Goal: Use online tool/utility

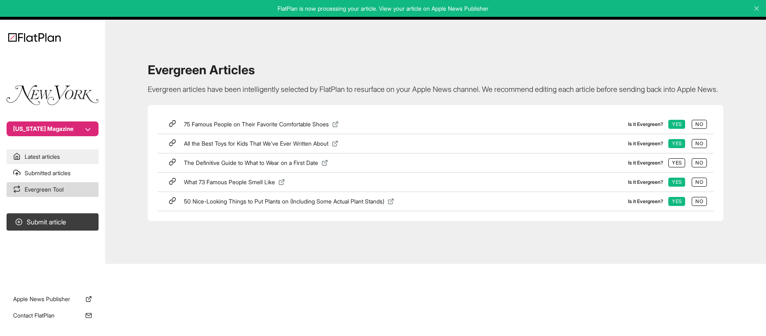
click at [37, 154] on link "Latest articles" at bounding box center [53, 156] width 92 height 15
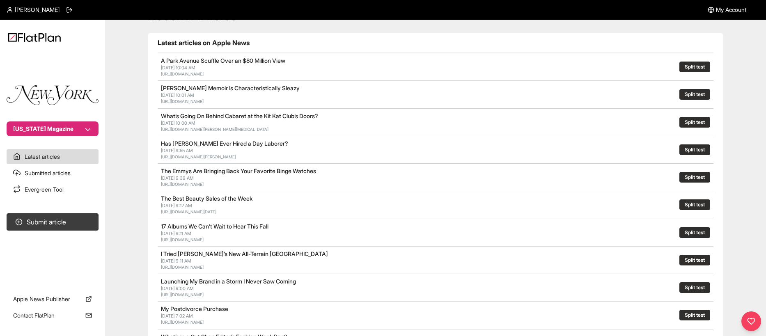
scroll to position [57, 0]
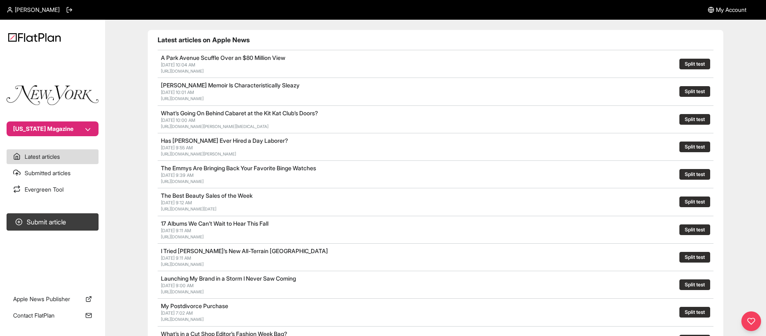
click at [565, 255] on div at bounding box center [584, 257] width 171 height 21
click at [696, 257] on button "Split test" at bounding box center [695, 257] width 31 height 11
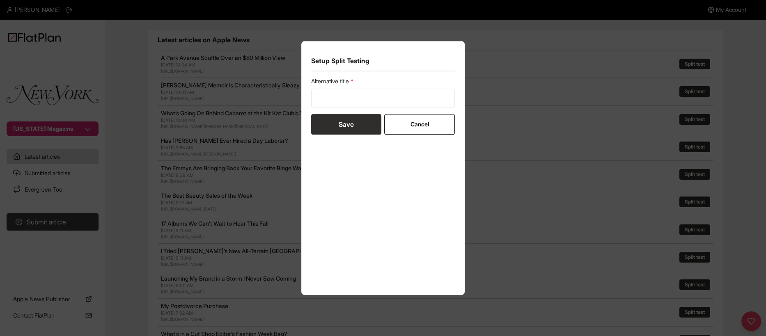
click at [560, 214] on div "Setup Split Testing Alternative title Save Cancel" at bounding box center [383, 168] width 766 height 336
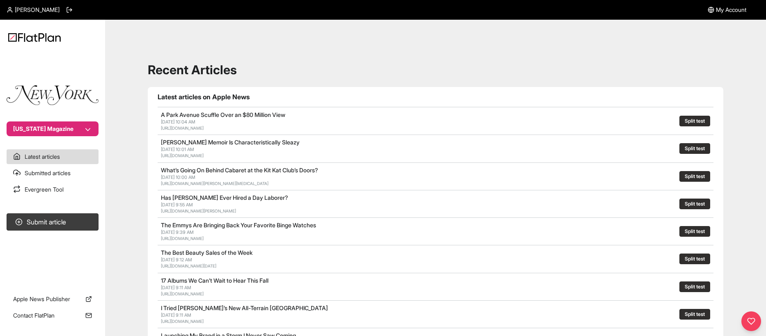
scroll to position [57, 0]
